Goal: Transaction & Acquisition: Purchase product/service

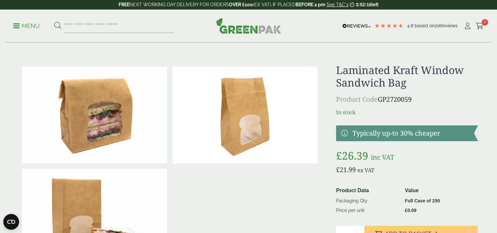
click at [452, 160] on p "£ 26.39 inc VAT" at bounding box center [407, 156] width 142 height 16
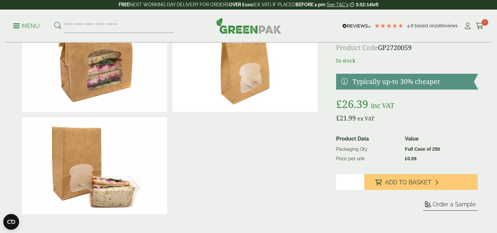
scroll to position [53, 0]
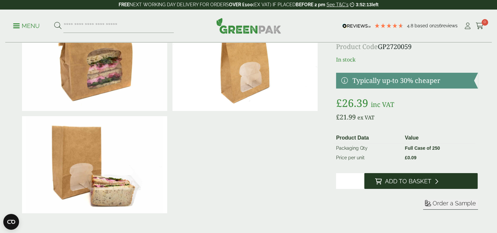
click at [430, 181] on button "Add to Basket" at bounding box center [420, 181] width 113 height 16
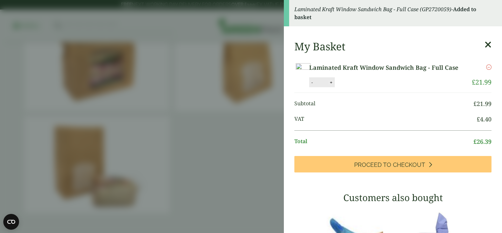
click at [334, 85] on button "+" at bounding box center [331, 83] width 7 height 6
type input "*"
click at [369, 87] on button "Update" at bounding box center [352, 83] width 33 height 10
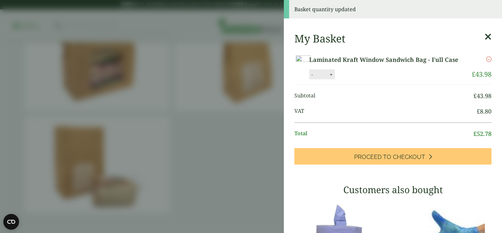
click at [257, 142] on aside "Basket quantity updated My Basket Laminated Kraft Window Sandwich Bag - Full Ca…" at bounding box center [251, 116] width 502 height 233
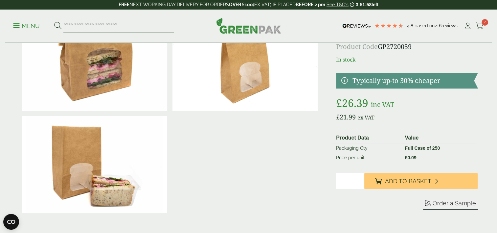
click at [159, 26] on input "search" at bounding box center [118, 26] width 110 height 14
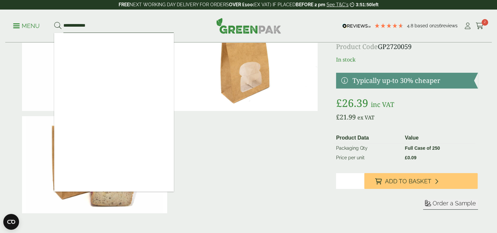
type input "**********"
click at [54, 22] on button at bounding box center [57, 26] width 7 height 9
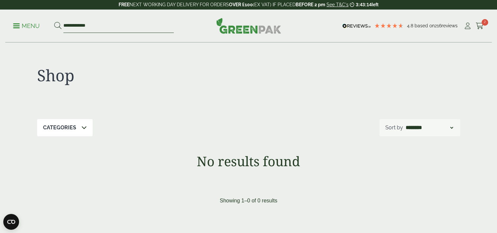
click at [125, 30] on input "**********" at bounding box center [118, 26] width 110 height 14
click at [54, 22] on button at bounding box center [57, 26] width 7 height 9
click at [125, 30] on input "**********" at bounding box center [118, 26] width 110 height 14
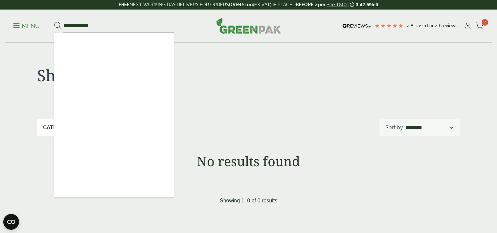
type input "**********"
click at [54, 22] on button at bounding box center [57, 26] width 7 height 9
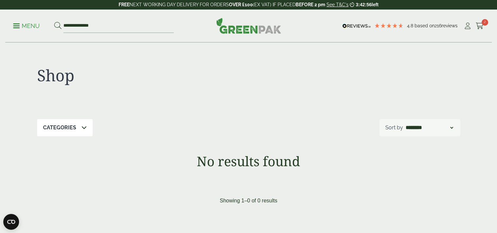
click at [54, 133] on div "Categories" at bounding box center [65, 127] width 56 height 17
click at [54, 132] on div "Categories" at bounding box center [65, 127] width 56 height 17
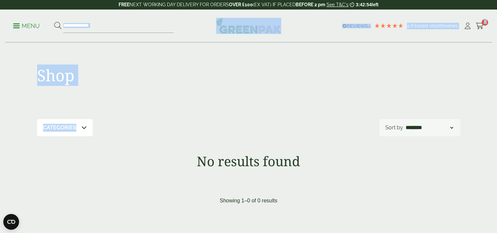
drag, startPoint x: 54, startPoint y: 132, endPoint x: 109, endPoint y: 21, distance: 123.7
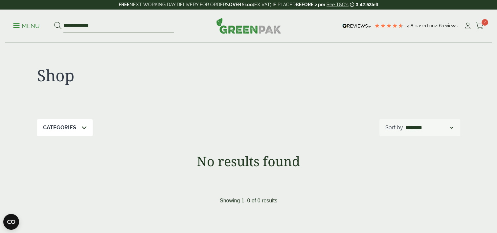
click at [86, 24] on input "**********" at bounding box center [118, 26] width 110 height 14
type input "*****"
click at [54, 22] on button at bounding box center [57, 26] width 7 height 9
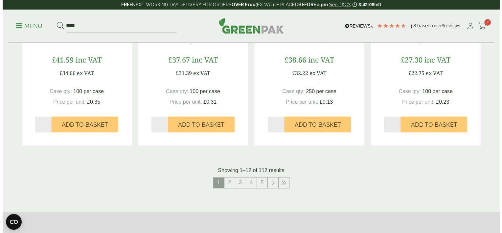
scroll to position [657, 0]
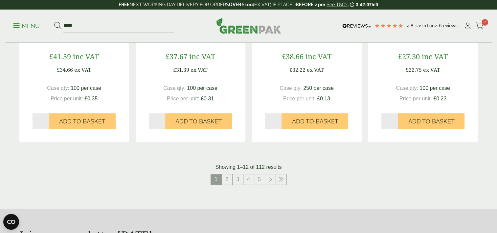
click at [27, 27] on p "Menu" at bounding box center [26, 26] width 27 height 8
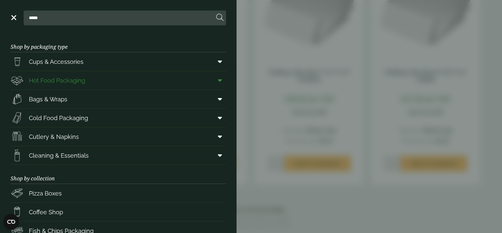
click at [42, 77] on span "Hot Food Packaging" at bounding box center [57, 80] width 56 height 9
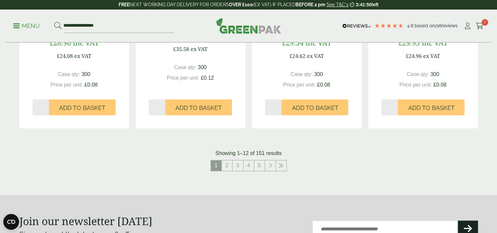
scroll to position [723, 0]
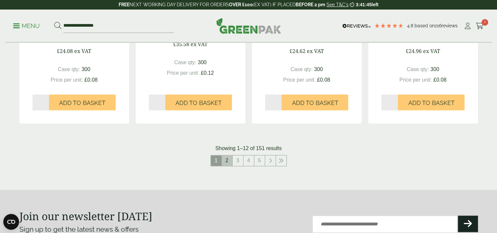
click at [229, 163] on link "2" at bounding box center [227, 160] width 11 height 11
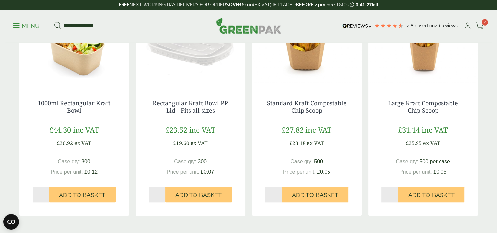
scroll to position [670, 0]
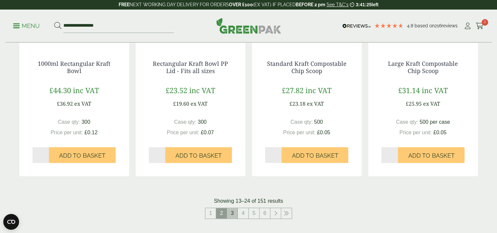
click at [236, 215] on link "3" at bounding box center [232, 213] width 11 height 11
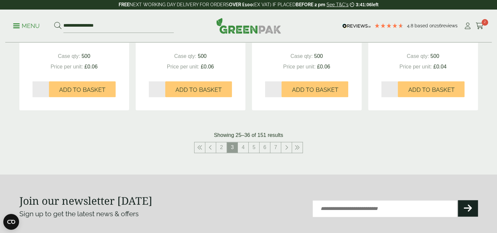
scroll to position [749, 0]
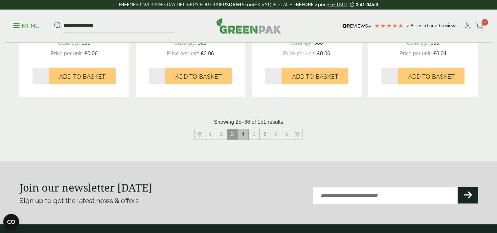
click at [246, 133] on link "4" at bounding box center [243, 134] width 11 height 11
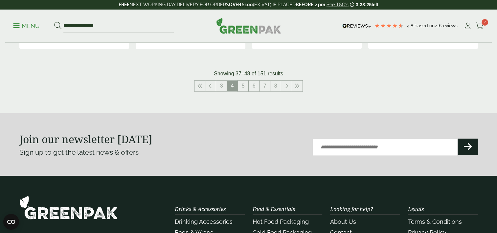
scroll to position [802, 0]
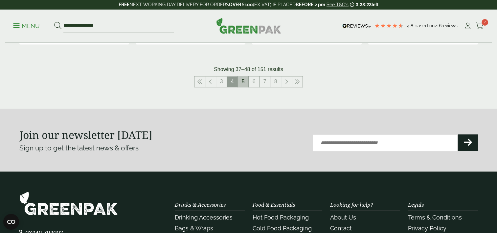
click at [242, 85] on link "5" at bounding box center [243, 81] width 11 height 11
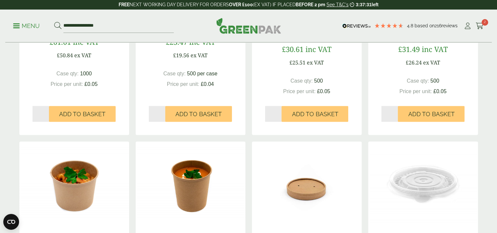
scroll to position [289, 0]
